Goal: Information Seeking & Learning: Learn about a topic

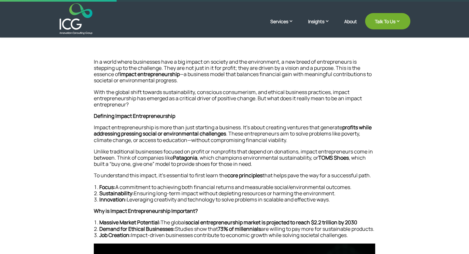
scroll to position [113, 0]
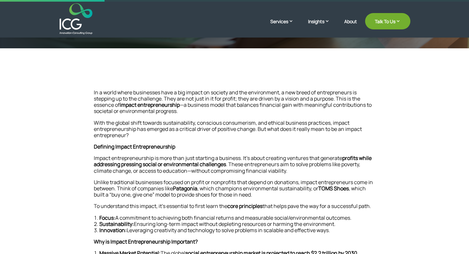
drag, startPoint x: 183, startPoint y: 69, endPoint x: 271, endPoint y: 69, distance: 88.0
drag, startPoint x: 206, startPoint y: 100, endPoint x: 320, endPoint y: 100, distance: 113.7
click at [320, 100] on p "In a world where businesses have a big impact on society and the environment, a…" at bounding box center [235, 104] width 282 height 30
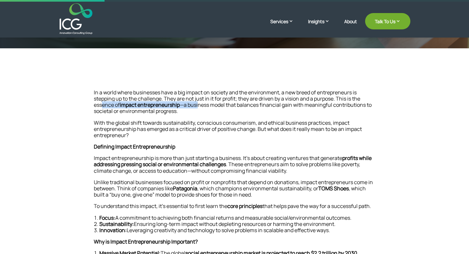
drag, startPoint x: 101, startPoint y: 106, endPoint x: 204, endPoint y: 106, distance: 103.0
click at [204, 106] on p "In a world where businesses have a big impact on society and the environment, a…" at bounding box center [235, 104] width 282 height 30
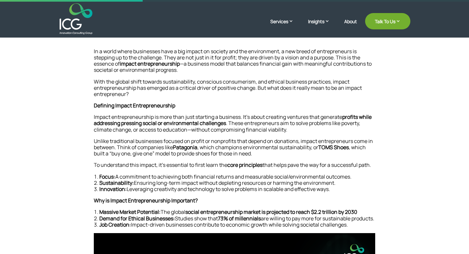
scroll to position [155, 0]
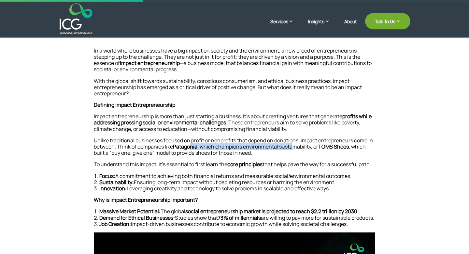
drag, startPoint x: 190, startPoint y: 144, endPoint x: 299, endPoint y: 144, distance: 108.9
click at [299, 144] on p "Unlike traditional businesses focused on profit or nonprofits that depend on do…" at bounding box center [235, 149] width 282 height 24
drag, startPoint x: 95, startPoint y: 156, endPoint x: 191, endPoint y: 154, distance: 95.9
click at [191, 154] on p "Unlike traditional businesses focused on profit or nonprofits that depend on do…" at bounding box center [235, 149] width 282 height 24
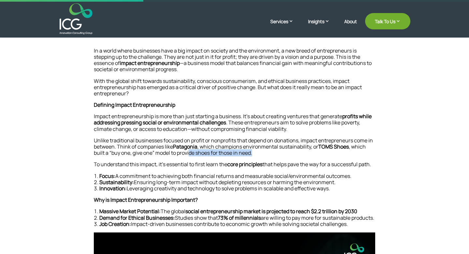
click at [191, 154] on p "Unlike traditional businesses focused on profit or nonprofits that depend on do…" at bounding box center [235, 149] width 282 height 24
drag, startPoint x: 135, startPoint y: 151, endPoint x: 241, endPoint y: 151, distance: 106.2
click at [241, 151] on p "Unlike traditional businesses focused on profit or nonprofits that depend on do…" at bounding box center [235, 149] width 282 height 24
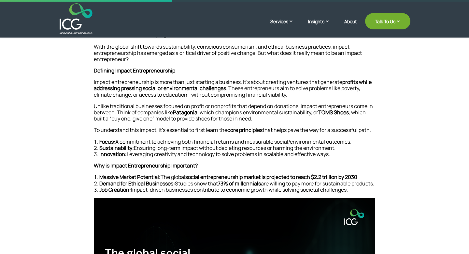
scroll to position [195, 0]
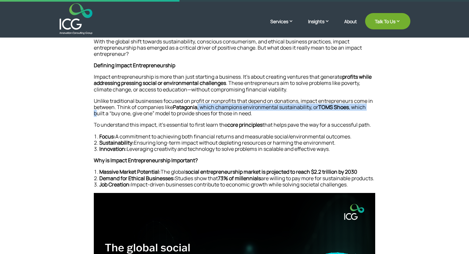
drag, startPoint x: 100, startPoint y: 110, endPoint x: 201, endPoint y: 109, distance: 101.0
click at [201, 109] on p "Unlike traditional businesses focused on profit or nonprofits that depend on do…" at bounding box center [235, 110] width 282 height 24
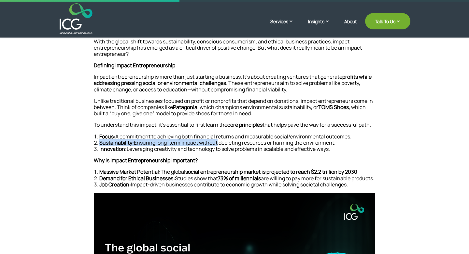
drag, startPoint x: 98, startPoint y: 140, endPoint x: 218, endPoint y: 139, distance: 119.9
click at [218, 139] on li "Sustainability: Ensuring long-term impact without depleting resources or harmin…" at bounding box center [235, 142] width 282 height 6
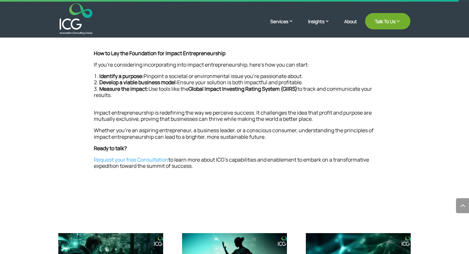
scroll to position [490, 0]
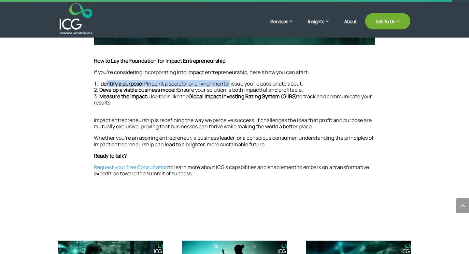
drag, startPoint x: 108, startPoint y: 92, endPoint x: 230, endPoint y: 91, distance: 121.9
click at [230, 87] on li "Identify a purpose: Pinpoint a societal or environmental issue you’re passionat…" at bounding box center [235, 84] width 282 height 6
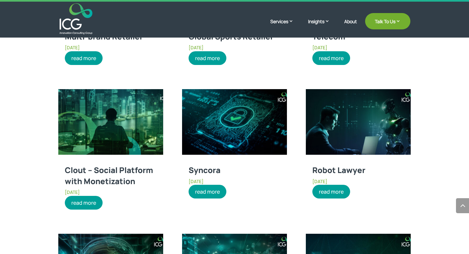
scroll to position [920, 0]
